Goal: Find specific page/section

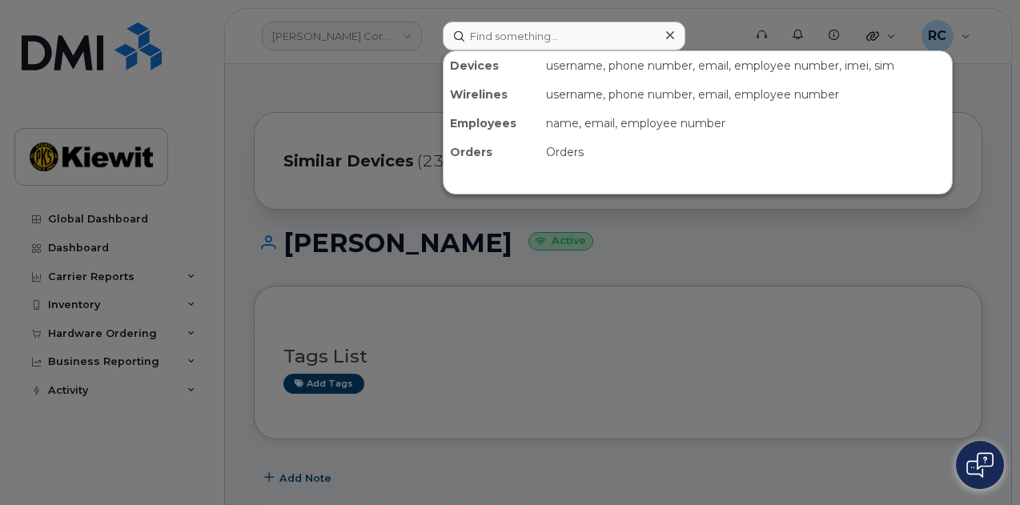
scroll to position [400, 0]
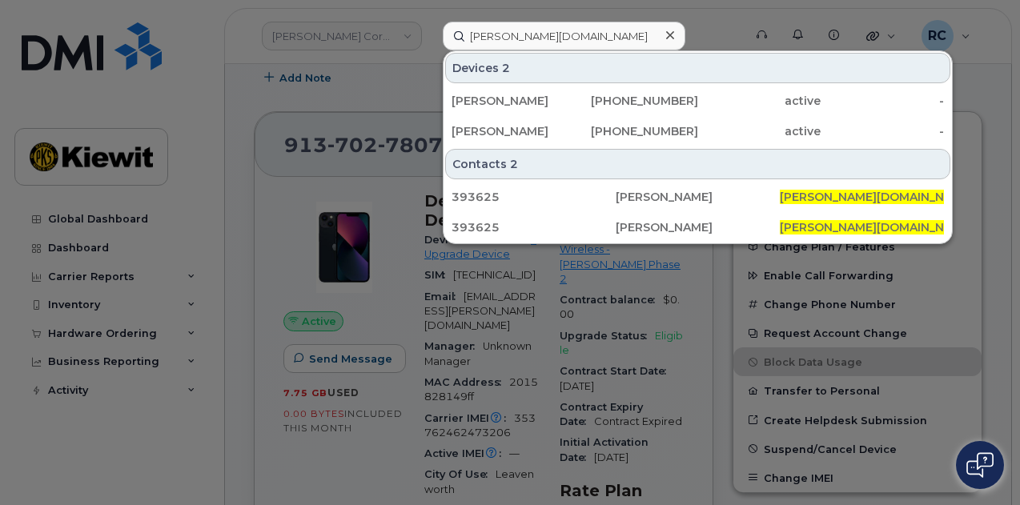
type input "[PERSON_NAME][DOMAIN_NAME]"
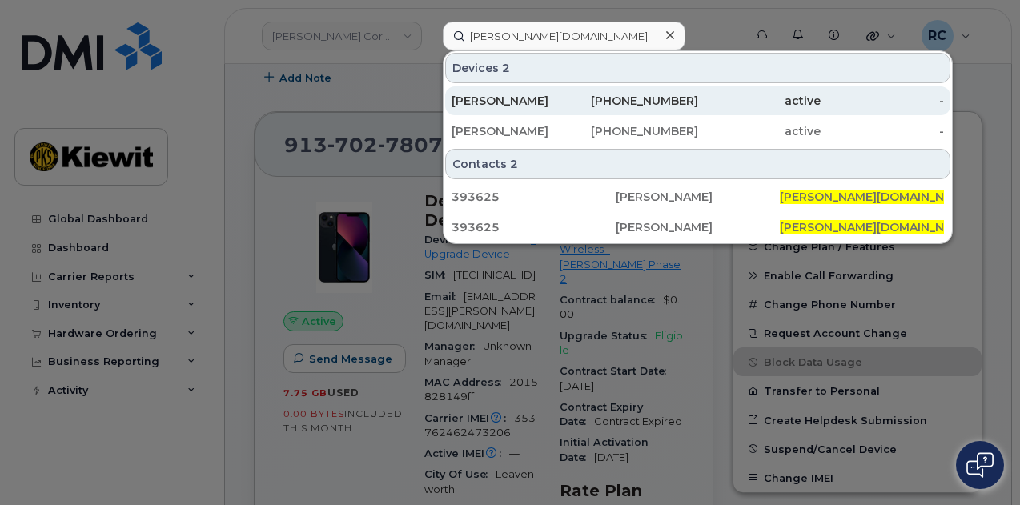
click at [537, 111] on div "[PERSON_NAME]" at bounding box center [513, 100] width 123 height 29
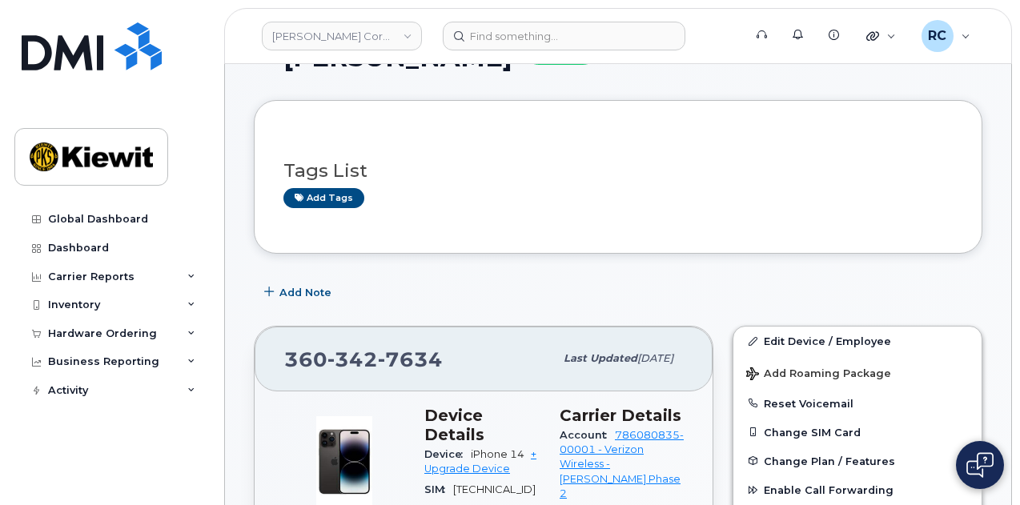
scroll to position [240, 0]
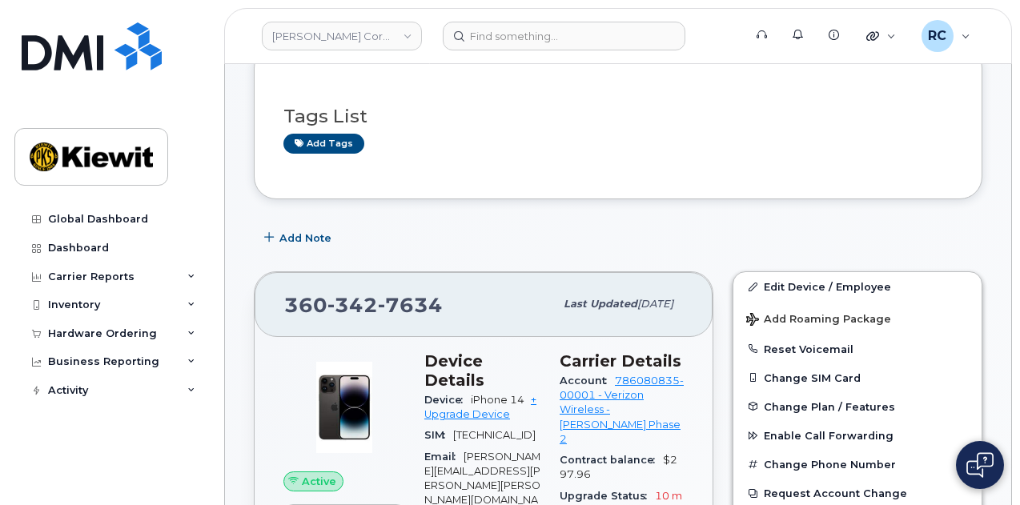
click at [474, 394] on span "iPhone 14" at bounding box center [498, 400] width 54 height 12
drag, startPoint x: 469, startPoint y: 376, endPoint x: 529, endPoint y: 377, distance: 60.1
click at [529, 390] on div "Device iPhone 14 + Upgrade Device" at bounding box center [482, 408] width 116 height 36
copy span "iPhone 14"
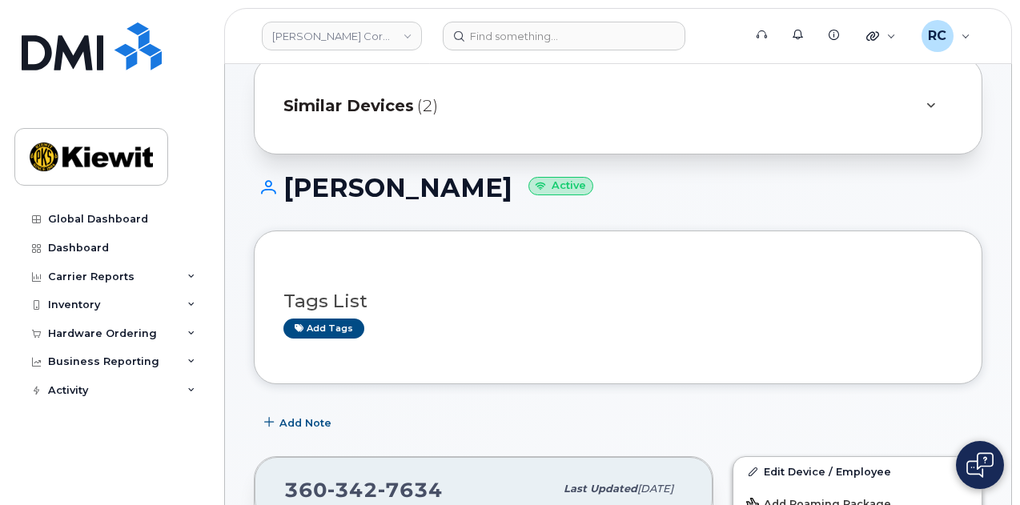
scroll to position [0, 0]
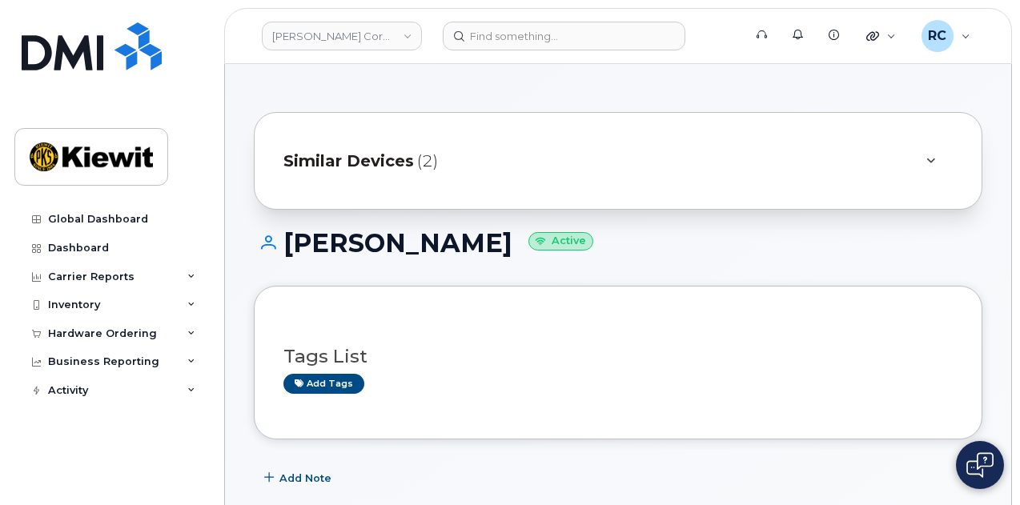
click at [431, 167] on span "(2)" at bounding box center [427, 161] width 21 height 23
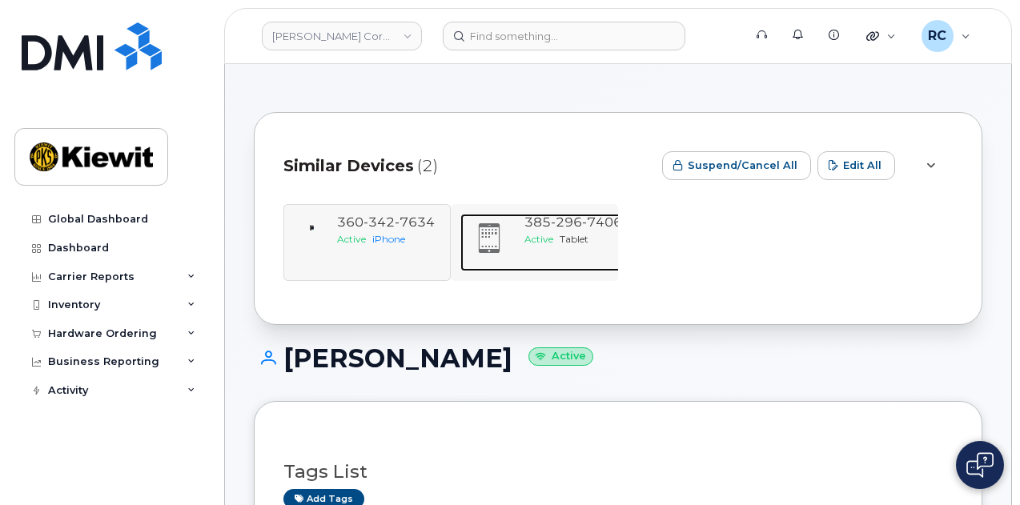
click at [577, 259] on div "385 296 7406 Active Tablet" at bounding box center [573, 243] width 111 height 58
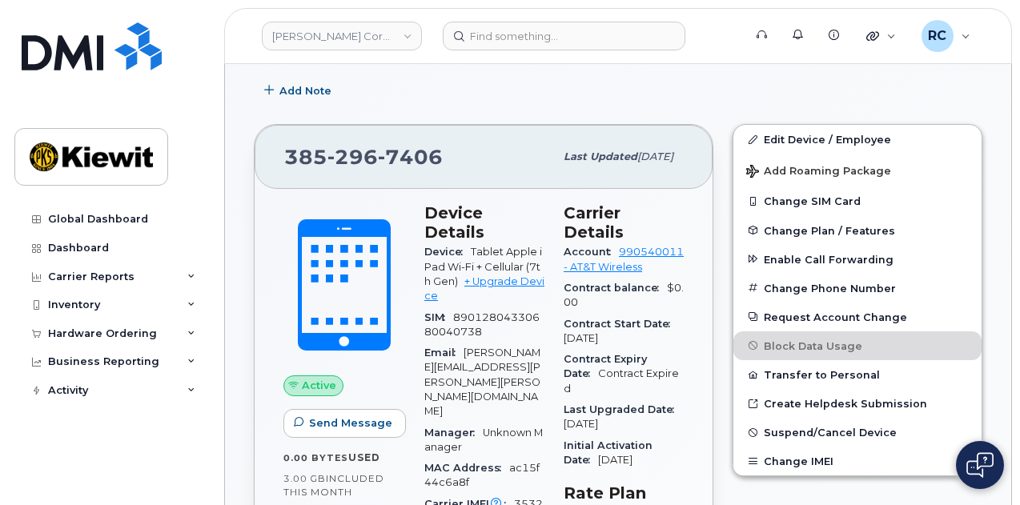
scroll to position [400, 0]
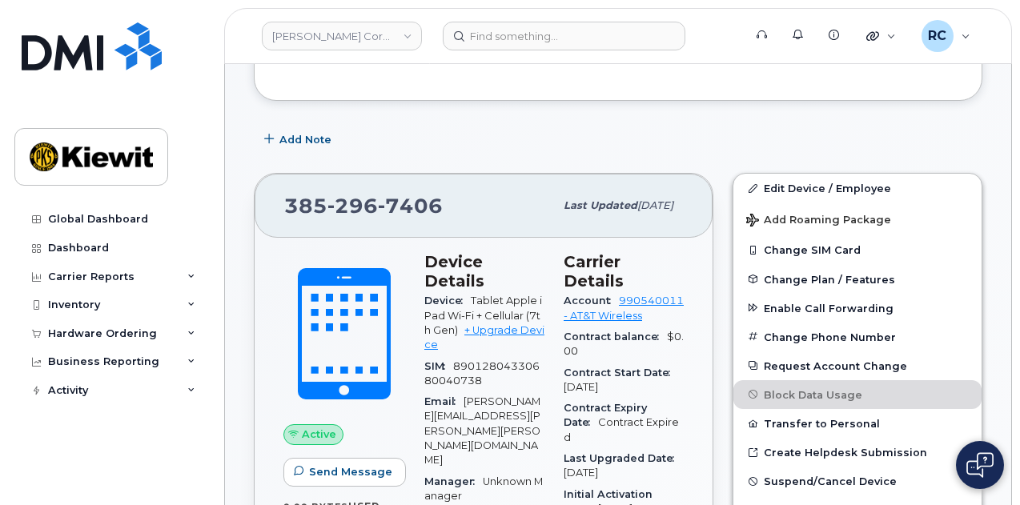
drag, startPoint x: 472, startPoint y: 281, endPoint x: 462, endPoint y: 307, distance: 27.4
click at [462, 307] on div "Device Tablet Apple iPad Wi-Fi + Cellular (7th Gen) + Upgrade Device" at bounding box center [484, 323] width 120 height 65
copy span "Tablet Apple iPad Wi-Fi + Cellular (7th Gen)"
click at [452, 206] on div "[PHONE_NUMBER]" at bounding box center [419, 206] width 270 height 34
